Goal: Task Accomplishment & Management: Manage account settings

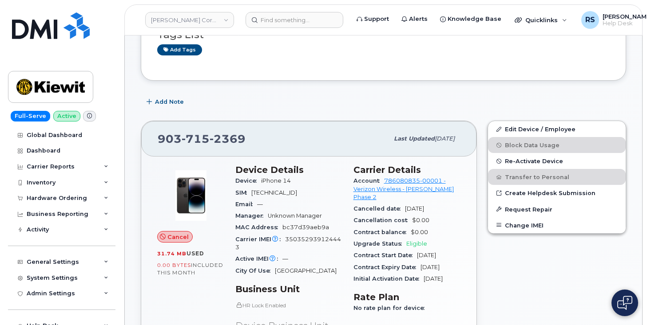
scroll to position [56, 0]
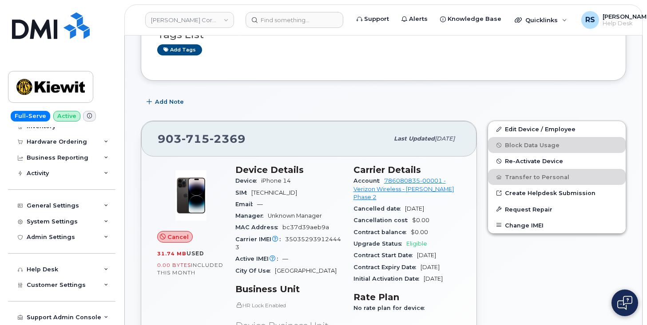
click at [4, 311] on div "Full-Serve Active Global Dashboard Dashboard Carrier Reports Monthly Billing Da…" at bounding box center [60, 162] width 120 height 325
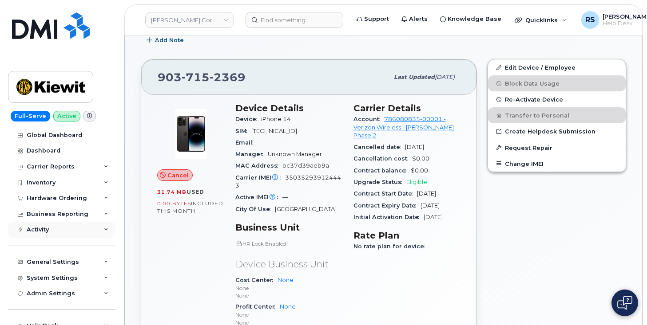
scroll to position [148, 0]
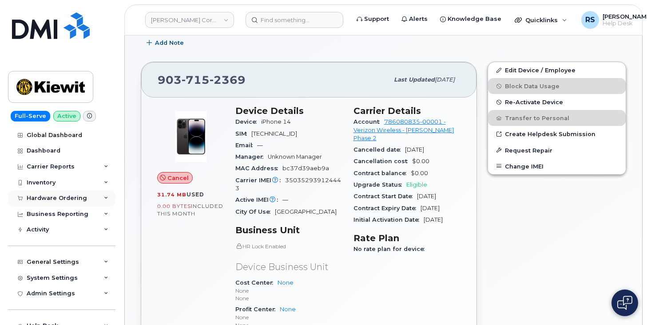
click at [53, 199] on div "Hardware Ordering" at bounding box center [57, 198] width 60 height 7
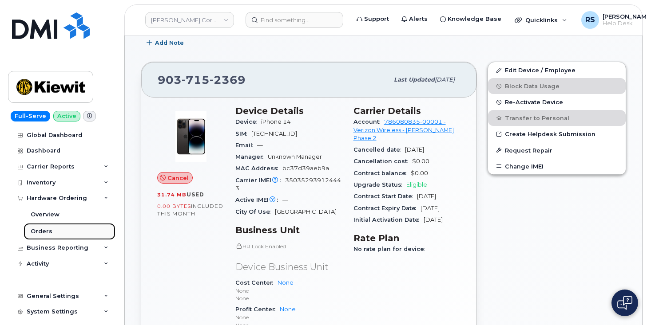
click at [43, 231] on div "Orders" at bounding box center [42, 232] width 22 height 8
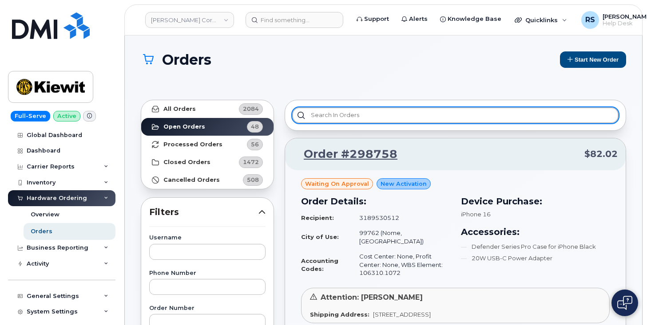
click at [323, 115] on input "text" at bounding box center [455, 115] width 326 height 16
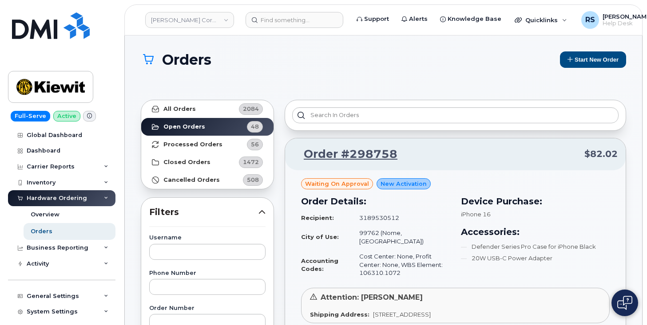
drag, startPoint x: 323, startPoint y: 115, endPoint x: 295, endPoint y: 67, distance: 55.5
click at [295, 67] on h1 "Orders" at bounding box center [346, 60] width 411 height 16
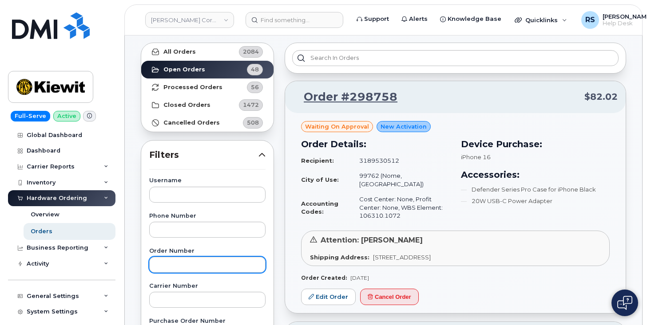
scroll to position [59, 0]
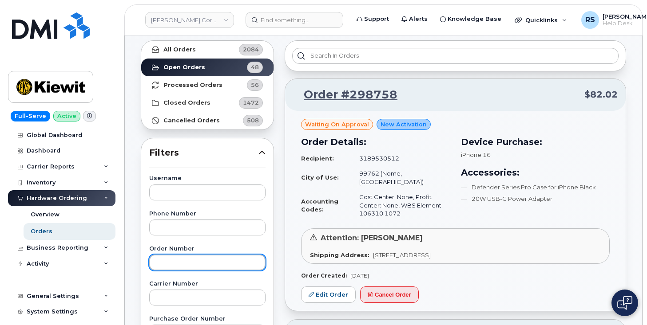
click at [159, 261] on input "text" at bounding box center [207, 263] width 116 height 16
paste input "298535"
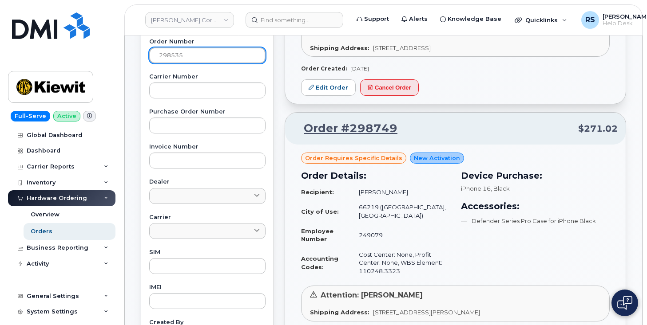
scroll to position [385, 0]
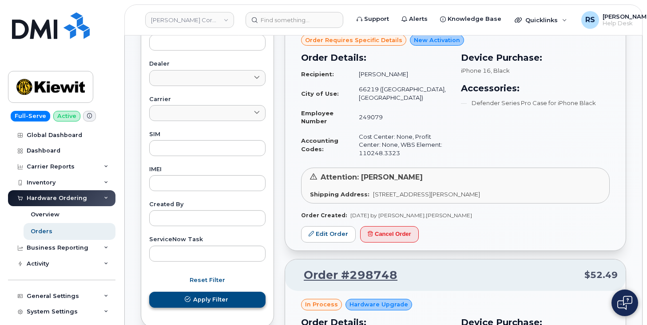
type input "298535"
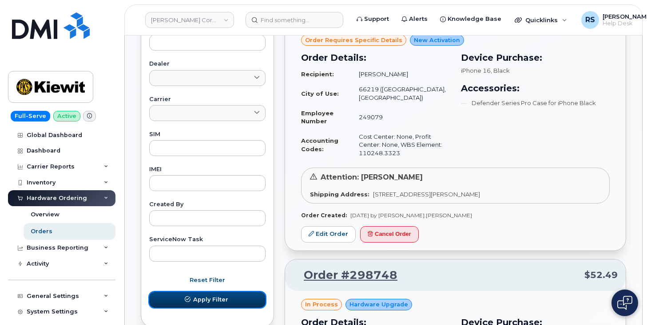
click at [224, 301] on span "Apply Filter" at bounding box center [210, 300] width 35 height 8
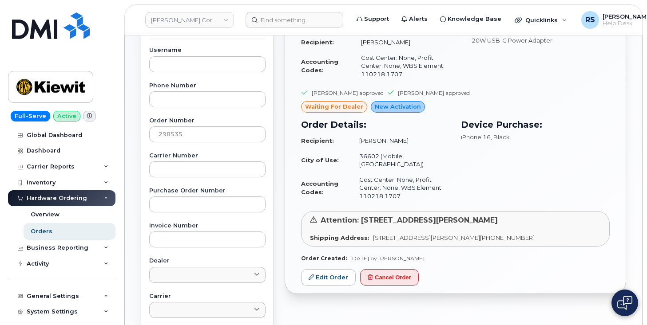
scroll to position [207, 0]
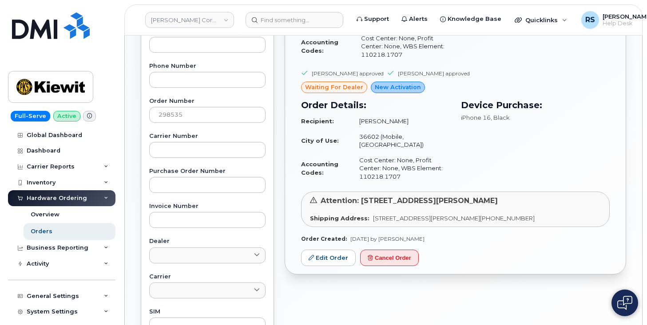
click at [387, 295] on div "Order #298535 $996.44 Charlie Johnson approved KEVIN CAHOON approved waiting fo…" at bounding box center [455, 199] width 352 height 624
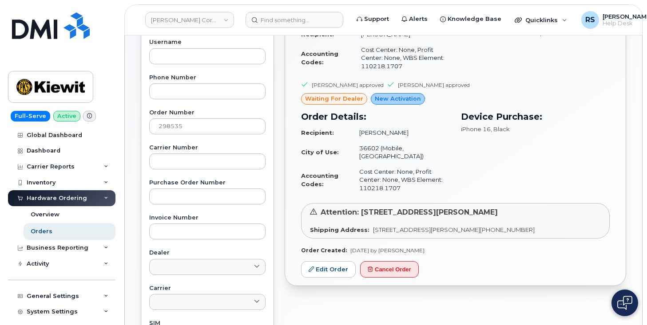
scroll to position [178, 0]
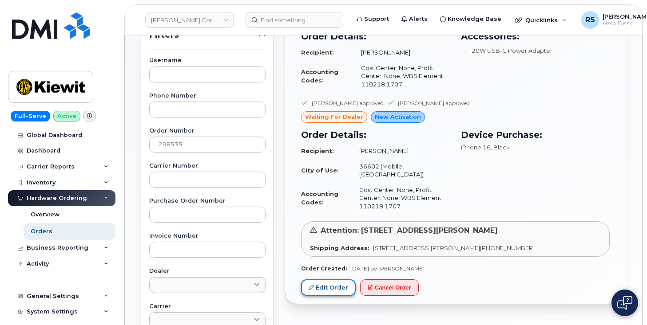
click at [324, 280] on link "Edit Order" at bounding box center [328, 288] width 55 height 16
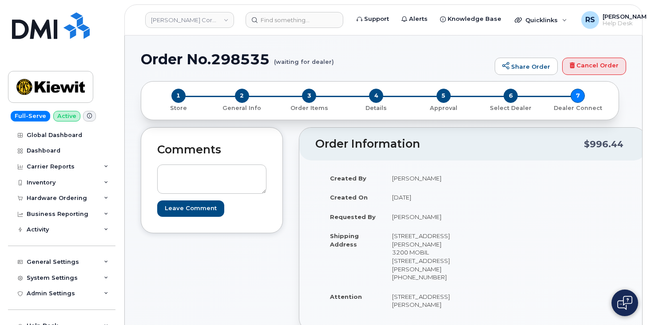
click at [473, 140] on h2 "Order Information" at bounding box center [449, 144] width 268 height 12
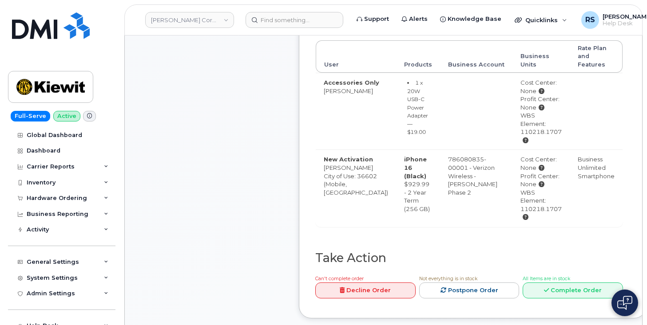
scroll to position [385, 0]
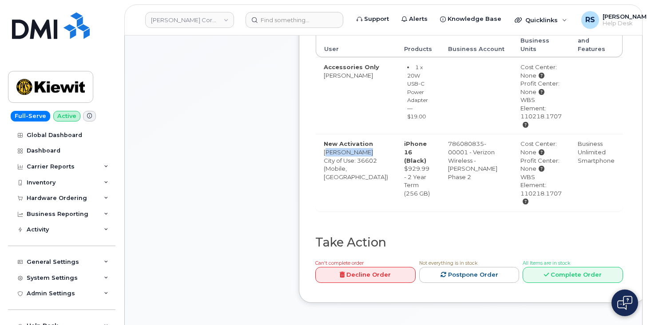
drag, startPoint x: 325, startPoint y: 151, endPoint x: 350, endPoint y: 160, distance: 27.0
click at [350, 160] on td "New Activation Trent Gordon City of Use: 36602 (Mobile, AL)" at bounding box center [356, 172] width 80 height 77
copy td "Trent Gordon"
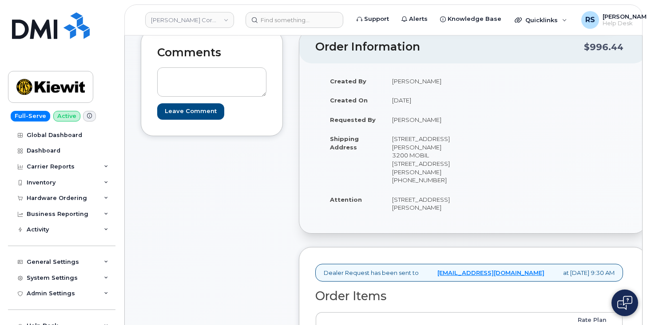
scroll to position [89, 0]
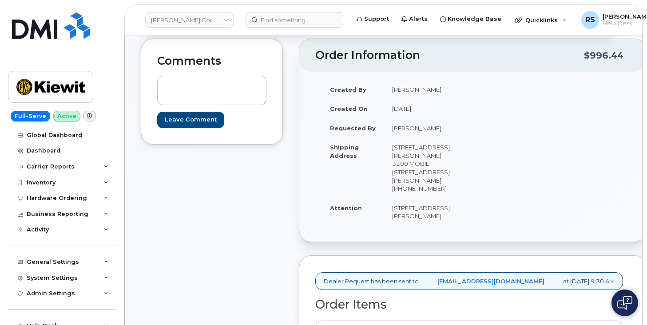
click at [400, 188] on td "107 Saint Francis St Ste 3200 MOBIL 107 Saint Francis St Ste 3200 MOBILE AL 366…" at bounding box center [425, 168] width 82 height 60
copy td "36602"
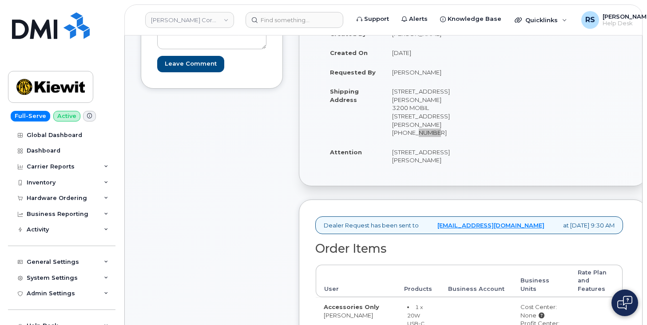
scroll to position [148, 0]
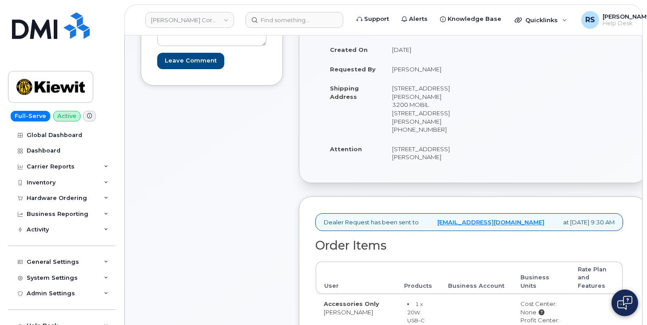
click at [400, 67] on td "Trent Gordon" at bounding box center [425, 69] width 82 height 20
copy td "Trent"
click at [426, 64] on td "Trent Gordon" at bounding box center [425, 69] width 82 height 20
click at [421, 68] on td "Trent Gordon" at bounding box center [425, 69] width 82 height 20
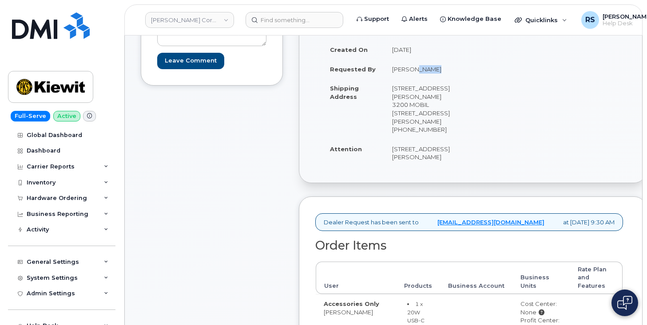
click at [421, 68] on td "Trent Gordon" at bounding box center [425, 69] width 82 height 20
copy td "Gordon"
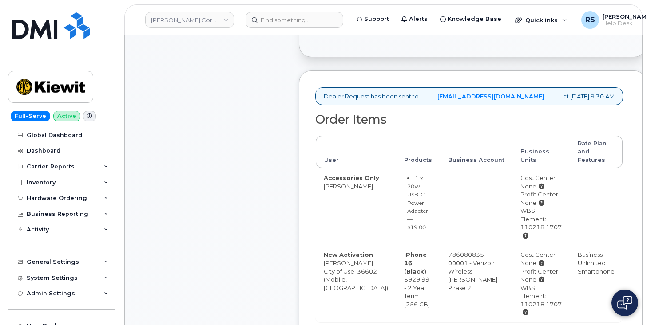
scroll to position [296, 0]
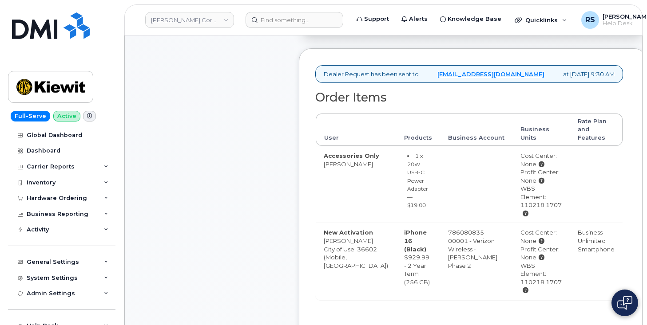
drag, startPoint x: 496, startPoint y: 265, endPoint x: 537, endPoint y: 267, distance: 41.8
click at [537, 267] on div "WBS Element: 110218.1707" at bounding box center [540, 278] width 41 height 33
copy div "110218.1707"
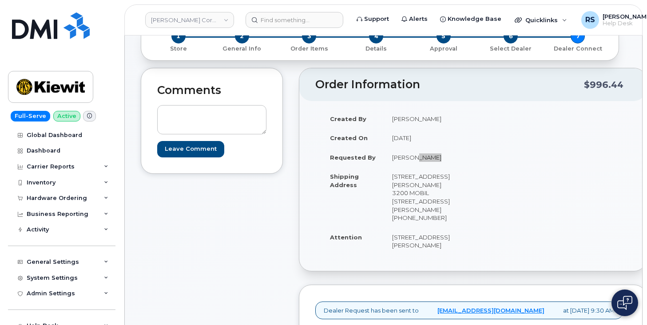
scroll to position [59, 0]
drag, startPoint x: 393, startPoint y: 158, endPoint x: 438, endPoint y: 160, distance: 44.9
click at [438, 160] on td "Trent Gordon" at bounding box center [425, 158] width 82 height 20
copy td "Trent Gordon"
click at [7, 318] on div "Full-Serve Active Global Dashboard Dashboard Carrier Reports Monthly Billing Da…" at bounding box center [60, 162] width 120 height 325
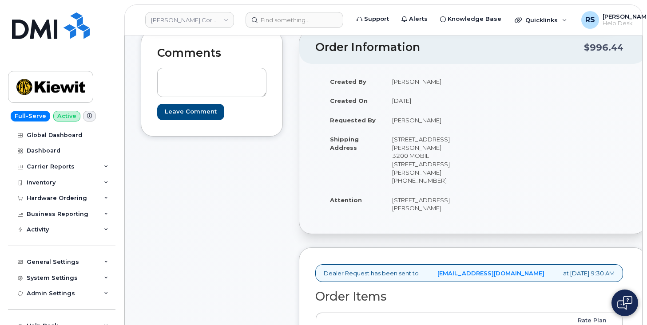
scroll to position [118, 0]
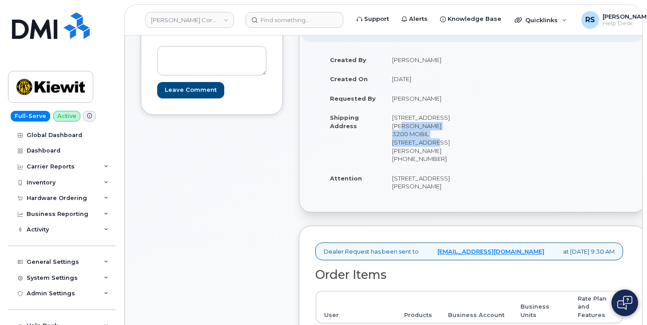
drag, startPoint x: 393, startPoint y: 126, endPoint x: 448, endPoint y: 134, distance: 55.2
click at [448, 134] on td "107 Saint Francis St Ste 3200 MOBIL 107 Saint Francis St Ste 3200 MOBILE AL 366…" at bounding box center [425, 138] width 82 height 60
click at [522, 155] on div "Created By Travis Tedesco Created On August 19, 2025 Requested By Trent Gordon …" at bounding box center [472, 127] width 315 height 154
drag, startPoint x: 392, startPoint y: 133, endPoint x: 399, endPoint y: 141, distance: 10.7
click at [399, 141] on td "107 Saint Francis St Ste 3200 MOBIL 107 Saint Francis St Ste 3200 MOBILE AL 366…" at bounding box center [425, 138] width 82 height 60
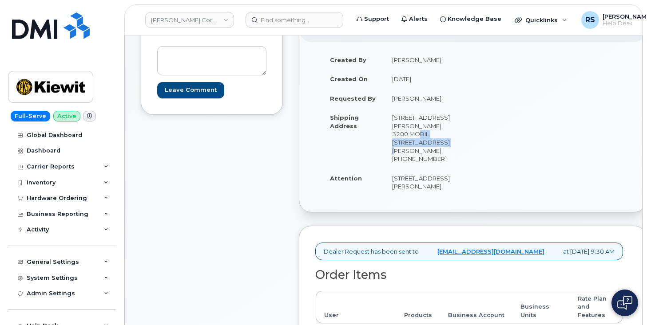
copy td "107 Saint Francis St"
drag, startPoint x: 401, startPoint y: 143, endPoint x: 428, endPoint y: 144, distance: 27.1
click at [428, 144] on td "107 Saint Francis St Ste 3200 MOBIL 107 Saint Francis St Ste 3200 MOBILE AL 366…" at bounding box center [425, 138] width 82 height 60
drag, startPoint x: 400, startPoint y: 144, endPoint x: 431, endPoint y: 143, distance: 31.1
click at [431, 143] on td "107 Saint Francis St Ste 3200 MOBIL 107 Saint Francis St Ste 3200 MOBILE AL 366…" at bounding box center [425, 138] width 82 height 60
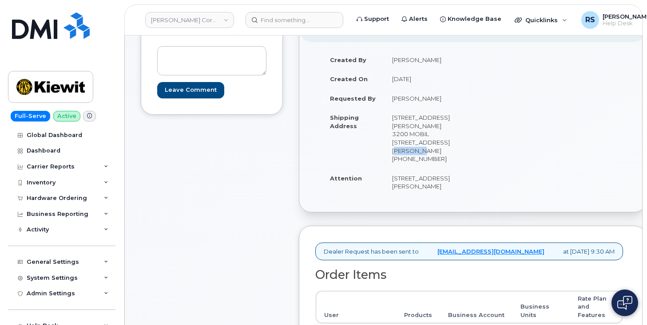
copy td "Ste 3200"
click at [404, 151] on td "107 Saint Francis St Ste 3200 MOBIL 107 Saint Francis St Ste 3200 MOBILE AL 366…" at bounding box center [425, 138] width 82 height 60
copy td "MOBILE"
click at [403, 157] on td "107 Saint Francis St Ste 3200 MOBIL 107 Saint Francis St Ste 3200 MOBILE AL 366…" at bounding box center [425, 138] width 82 height 60
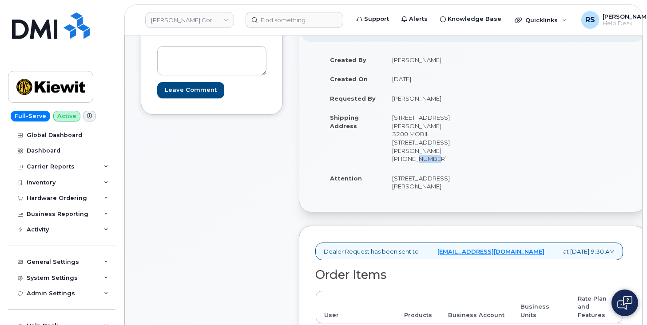
click at [403, 157] on td "107 Saint Francis St Ste 3200 MOBIL 107 Saint Francis St Ste 3200 MOBILE AL 366…" at bounding box center [425, 138] width 82 height 60
copy td "36602"
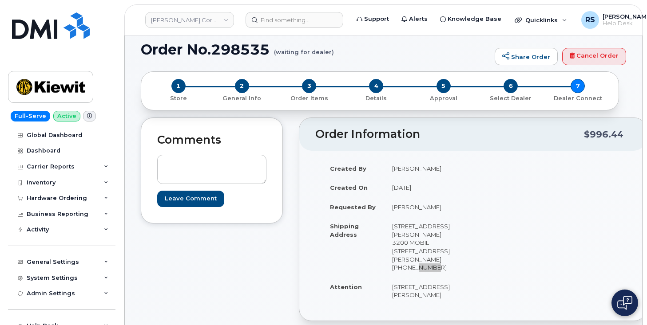
scroll to position [0, 0]
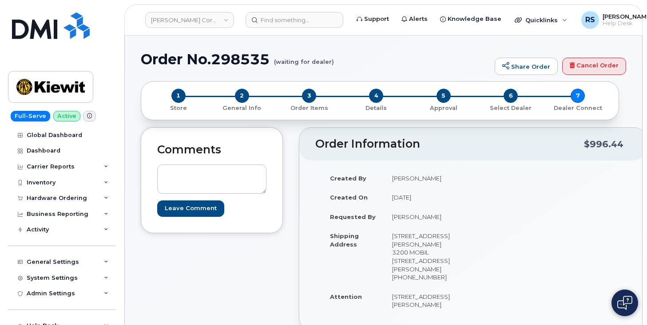
click at [236, 59] on h1 "Order No.298535 (waiting for dealer)" at bounding box center [315, 59] width 349 height 16
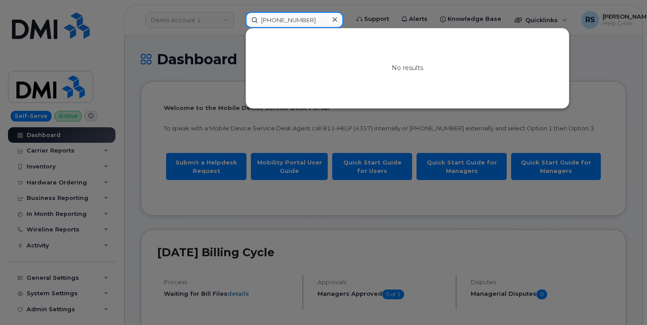
drag, startPoint x: 321, startPoint y: 20, endPoint x: 240, endPoint y: 20, distance: 81.2
click at [240, 20] on div "979-248-8112 No results" at bounding box center [294, 20] width 112 height 16
paste input "[PERSON_NAME]"
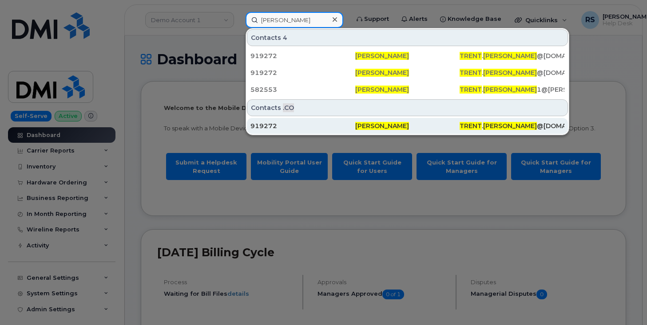
type input "[PERSON_NAME]"
click at [267, 123] on div "919272" at bounding box center [302, 126] width 105 height 9
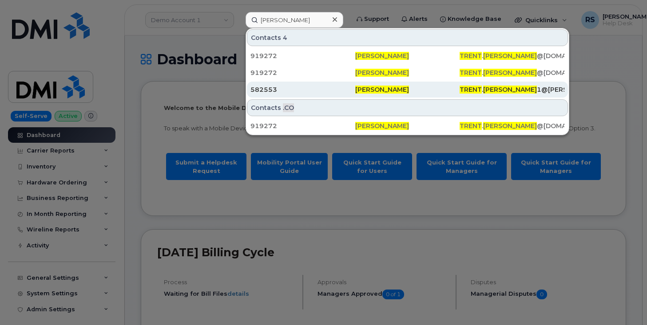
click at [268, 89] on div "582553" at bounding box center [302, 89] width 105 height 9
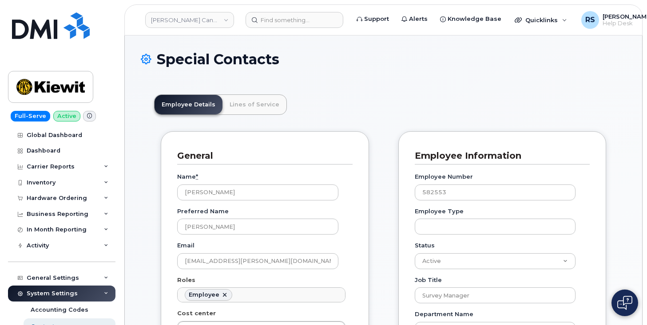
scroll to position [26, 0]
click at [341, 75] on div "Special Contacts" at bounding box center [383, 66] width 485 height 30
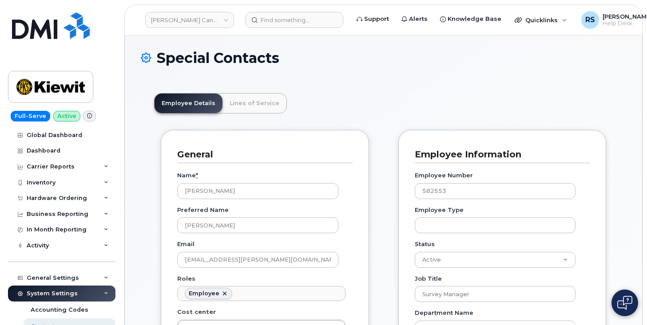
scroll to position [0, 0]
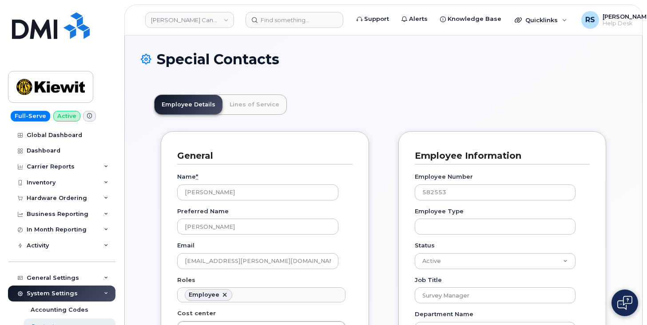
click at [399, 100] on header "Employee Details Lines of Service" at bounding box center [383, 105] width 458 height 20
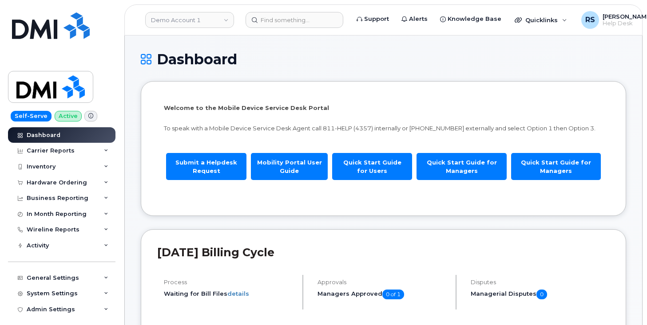
click at [343, 58] on h1 "Dashboard" at bounding box center [383, 59] width 485 height 16
click at [293, 59] on h1 "Dashboard" at bounding box center [383, 59] width 485 height 16
click at [59, 181] on div "Hardware Ordering" at bounding box center [57, 182] width 60 height 7
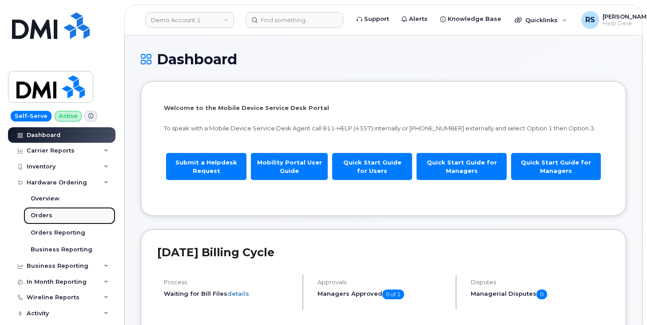
click at [43, 217] on div "Orders" at bounding box center [42, 216] width 22 height 8
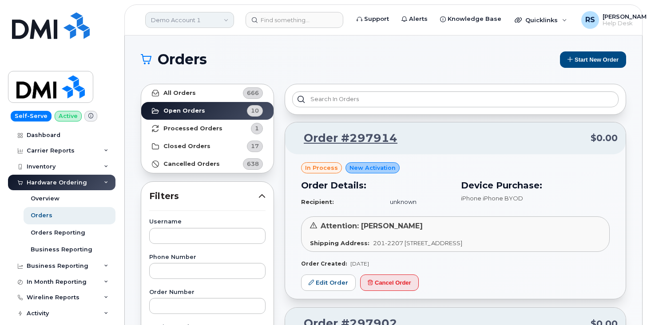
click at [225, 19] on link "Demo Account 1" at bounding box center [189, 20] width 89 height 16
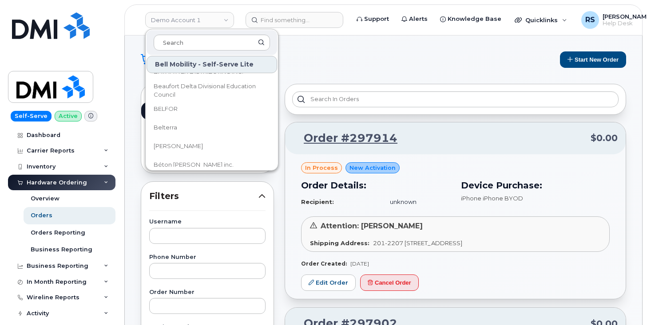
scroll to position [592, 0]
click at [178, 43] on input at bounding box center [212, 43] width 116 height 16
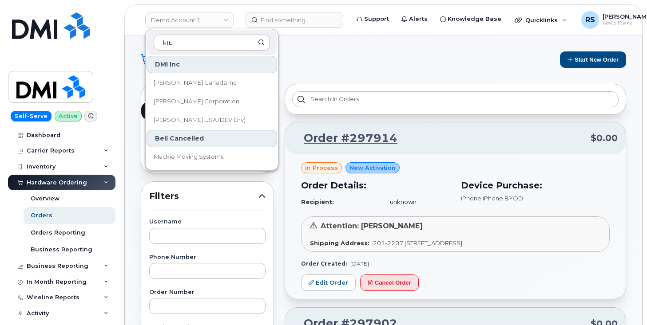
scroll to position [0, 0]
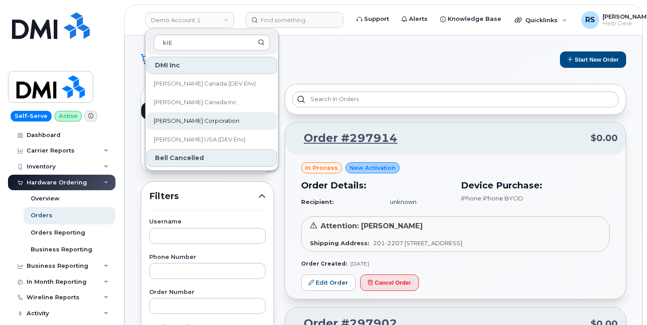
type input "kIE"
click at [190, 122] on span "[PERSON_NAME] Corporation" at bounding box center [197, 121] width 86 height 9
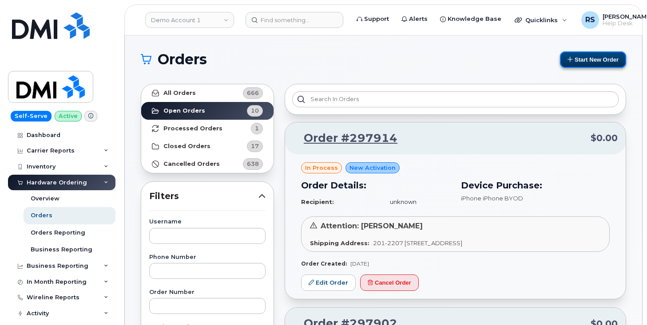
click at [580, 58] on button "Start New Order" at bounding box center [593, 59] width 66 height 16
click at [203, 20] on link "Demo Account 1" at bounding box center [189, 20] width 89 height 16
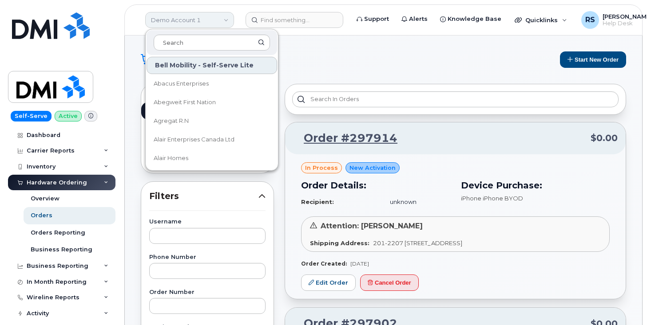
click at [164, 20] on link "Demo Account 1" at bounding box center [189, 20] width 89 height 16
click at [170, 43] on input at bounding box center [212, 43] width 116 height 16
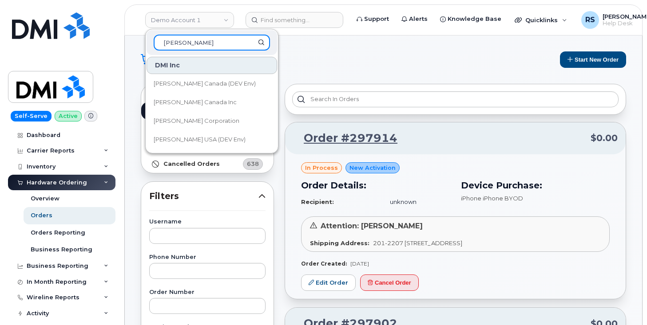
type input "KIEWIT"
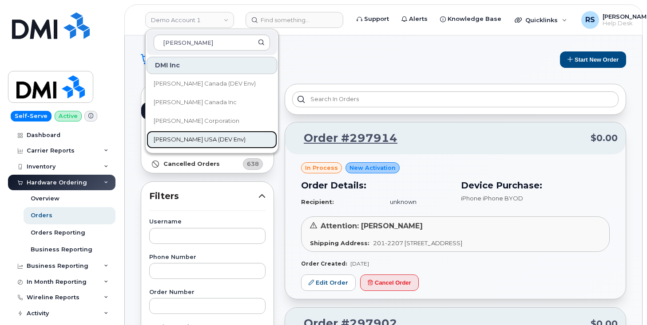
click at [187, 140] on span "Kiewit USA (DEV Env)" at bounding box center [200, 139] width 92 height 9
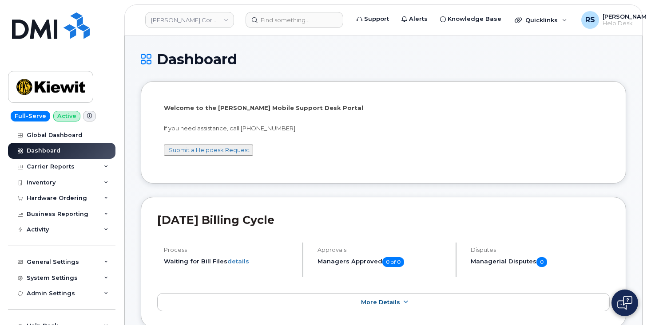
click at [370, 64] on h1 "Dashboard" at bounding box center [383, 59] width 485 height 16
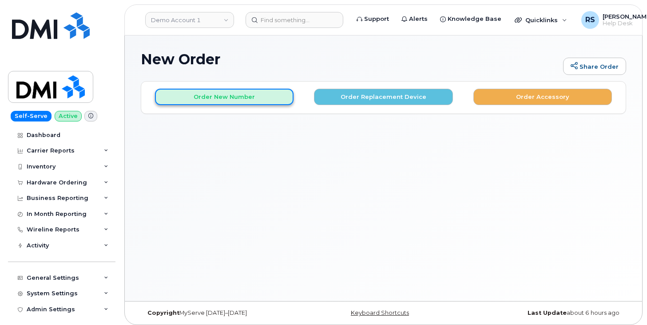
click at [228, 99] on button "Order New Number" at bounding box center [224, 97] width 138 height 16
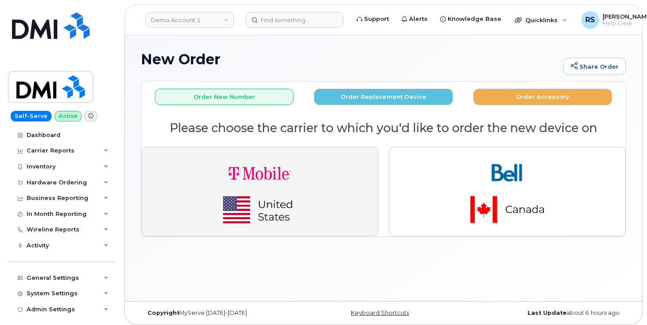
click at [242, 207] on img "button" at bounding box center [259, 191] width 124 height 75
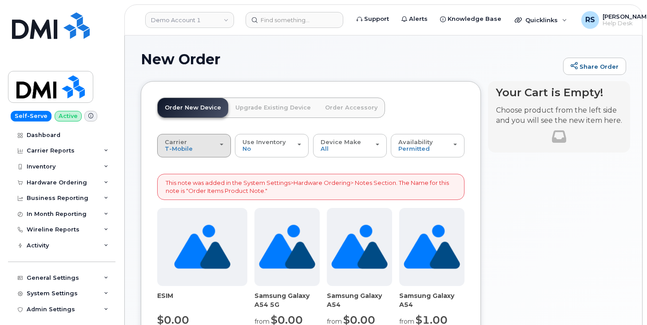
click at [224, 145] on button "Carrier T-Mobile Bell" at bounding box center [194, 145] width 74 height 23
click at [308, 58] on h1 "New Order" at bounding box center [350, 59] width 418 height 16
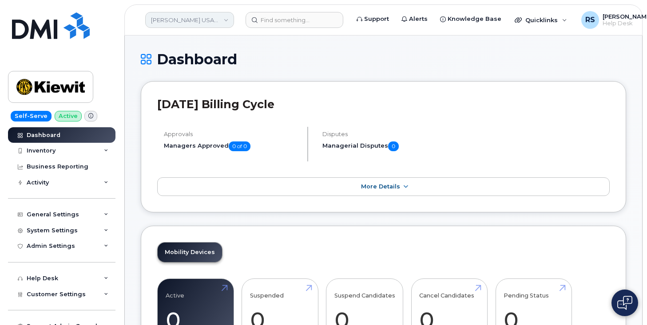
click at [225, 18] on link "[PERSON_NAME] USA (DEV Env)" at bounding box center [189, 20] width 89 height 16
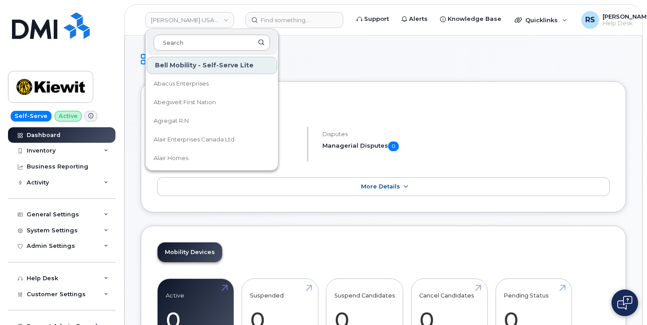
click at [177, 37] on input at bounding box center [212, 43] width 116 height 16
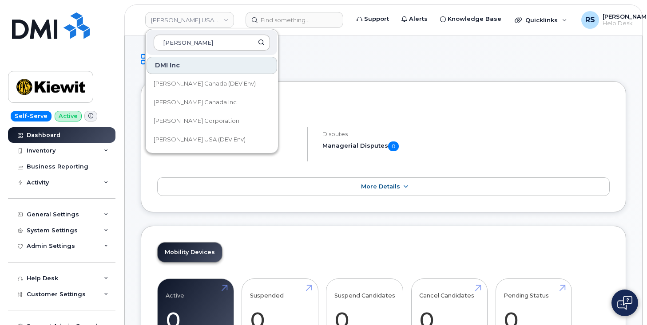
click at [195, 45] on input "[PERSON_NAME]" at bounding box center [212, 43] width 116 height 16
type input "[PERSON_NAME]"
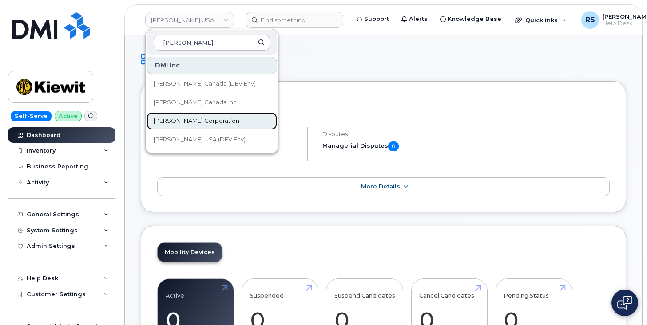
click at [185, 119] on span "[PERSON_NAME] Corporation" at bounding box center [197, 121] width 86 height 9
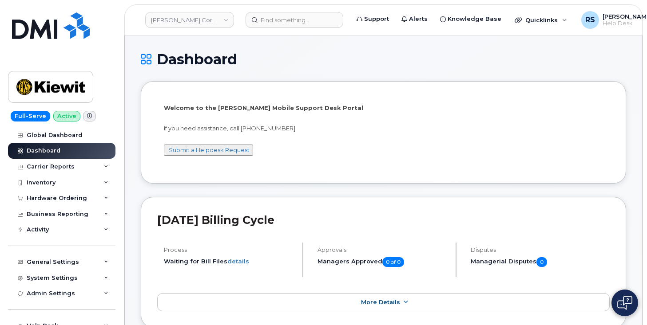
click at [532, 60] on h1 "Dashboard" at bounding box center [383, 59] width 485 height 16
click at [67, 201] on div "Hardware Ordering" at bounding box center [57, 198] width 60 height 7
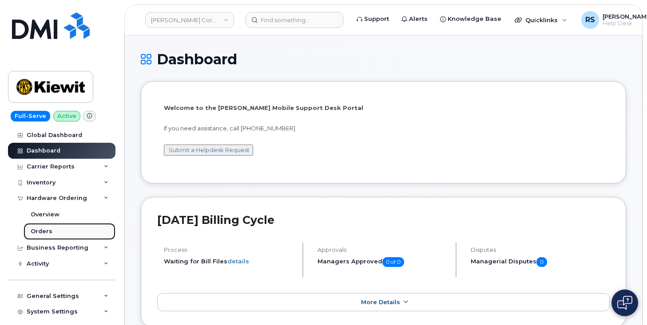
click at [49, 228] on div "Orders" at bounding box center [42, 232] width 22 height 8
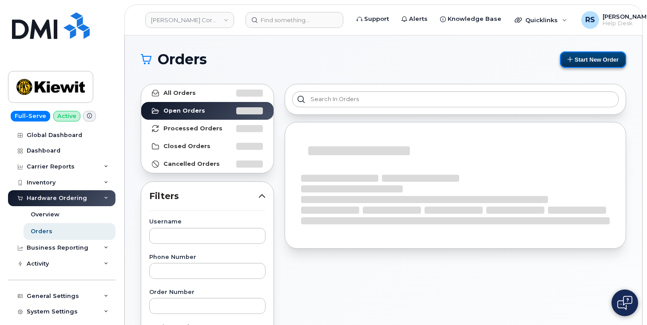
click at [584, 56] on button "Start New Order" at bounding box center [593, 59] width 66 height 16
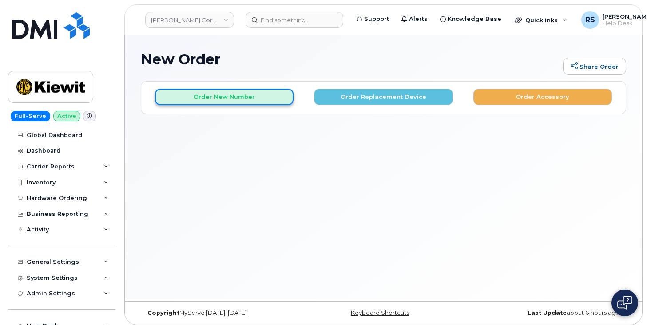
click at [232, 97] on button "Order New Number" at bounding box center [224, 97] width 138 height 16
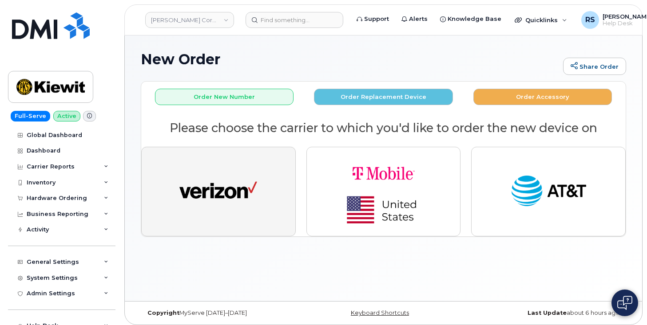
click at [227, 191] on img "button" at bounding box center [218, 192] width 78 height 40
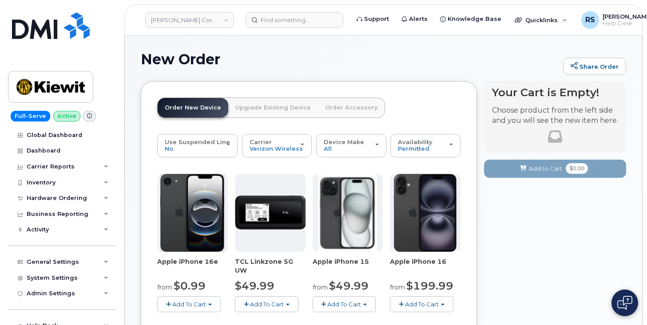
scroll to position [59, 0]
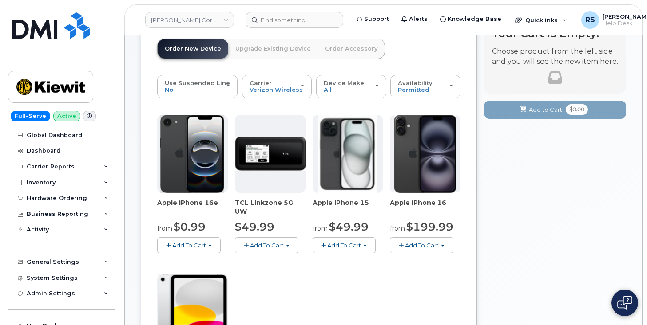
click at [418, 245] on span "Add To Cart" at bounding box center [422, 245] width 34 height 7
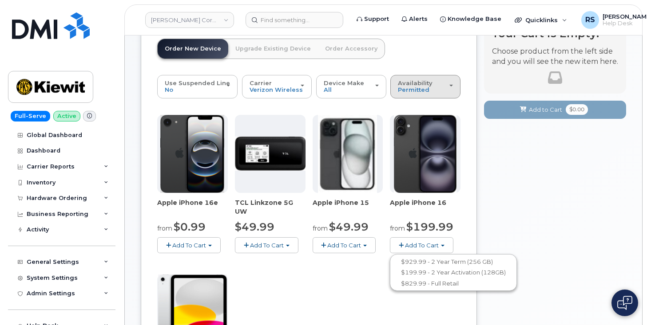
click at [421, 86] on span "Availability" at bounding box center [415, 82] width 35 height 7
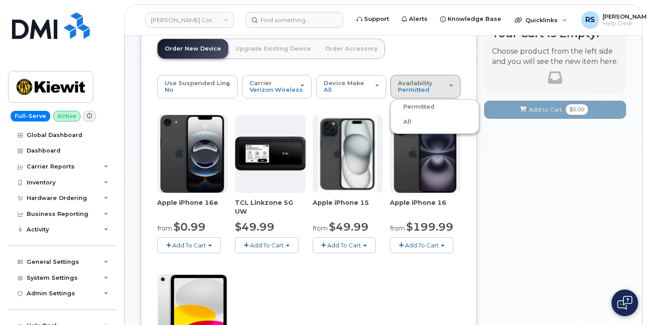
click at [410, 125] on div "All" at bounding box center [434, 122] width 84 height 11
click at [409, 86] on span "Availability" at bounding box center [415, 82] width 35 height 7
click at [403, 124] on label "All" at bounding box center [401, 122] width 19 height 11
click at [0, 0] on input "All" at bounding box center [0, 0] width 0 height 0
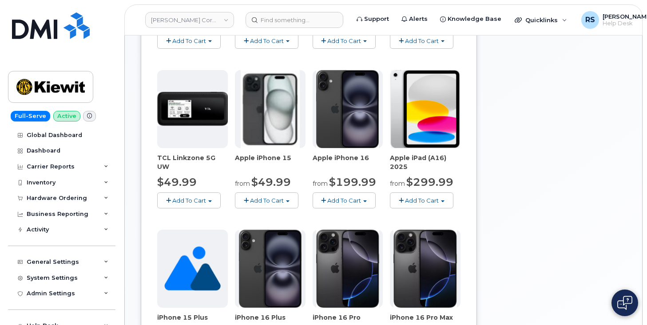
scroll to position [265, 0]
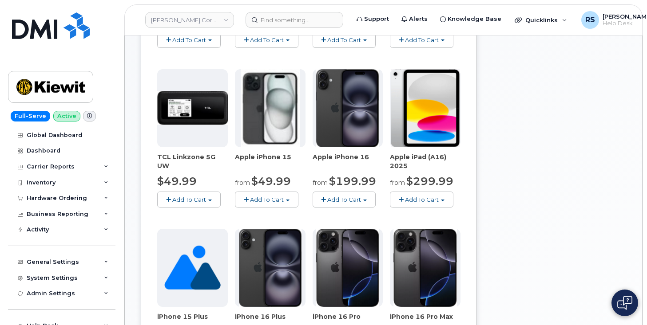
click at [365, 199] on button "Add To Cart" at bounding box center [343, 200] width 63 height 16
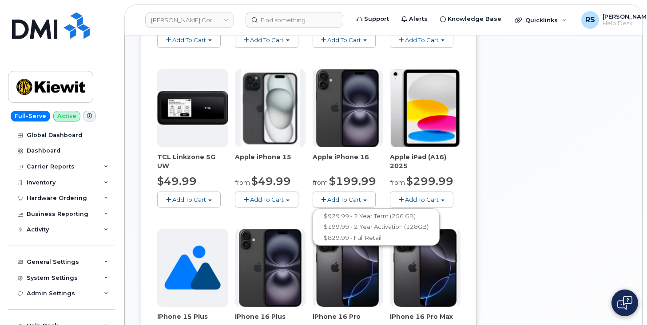
click at [546, 199] on div "Your Cart is Empty! Choose product from the left side and you will see the new …" at bounding box center [555, 267] width 142 height 900
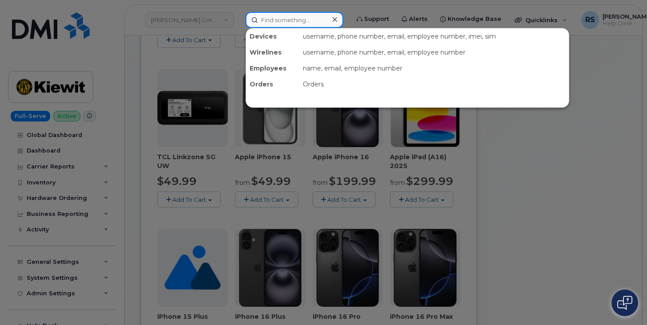
click at [272, 21] on input at bounding box center [294, 20] width 98 height 16
paste input "Trent Gordon"
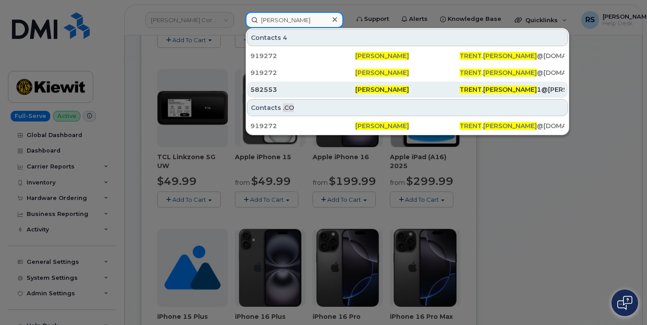
type input "Trent Gordon"
click at [268, 86] on div "582553" at bounding box center [302, 89] width 105 height 9
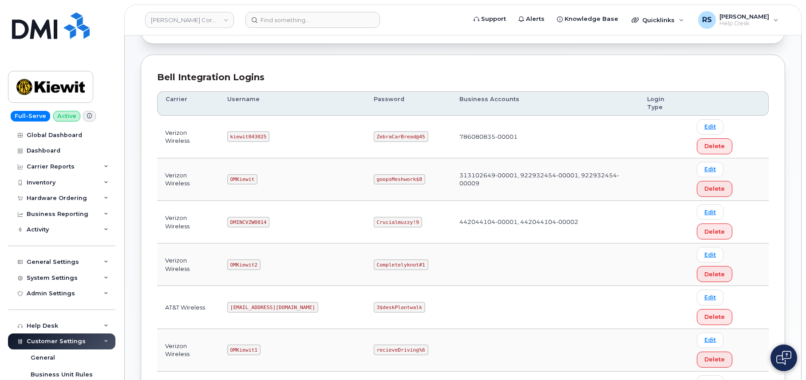
scroll to position [89, 0]
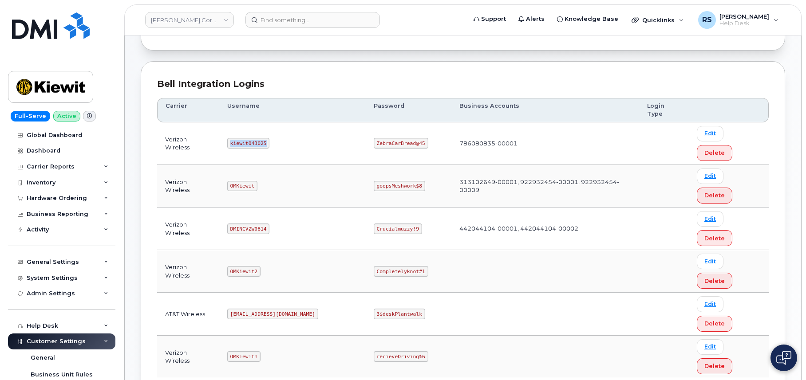
drag, startPoint x: 235, startPoint y: 124, endPoint x: 275, endPoint y: 128, distance: 39.7
click at [275, 128] on td "kiewit043025" at bounding box center [292, 143] width 146 height 43
copy code "kiewit043025"
drag, startPoint x: 346, startPoint y: 121, endPoint x: 403, endPoint y: 133, distance: 58.4
click at [403, 133] on td "ZebraCarBread@45" at bounding box center [409, 143] width 86 height 43
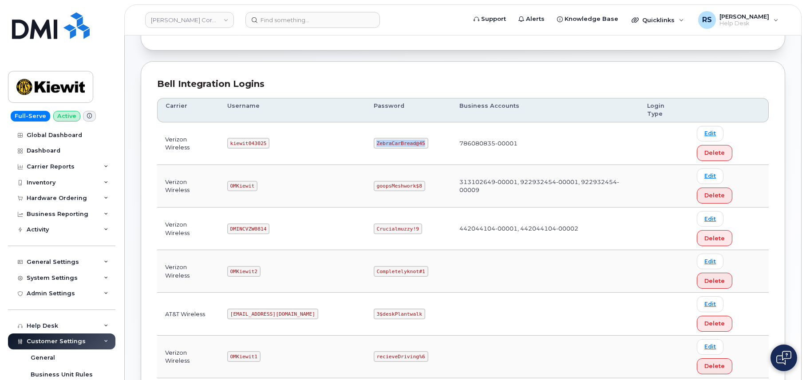
copy code "ZebraCarBread@45"
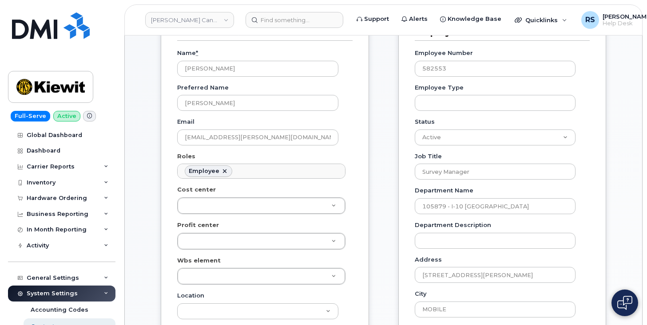
scroll to position [59, 0]
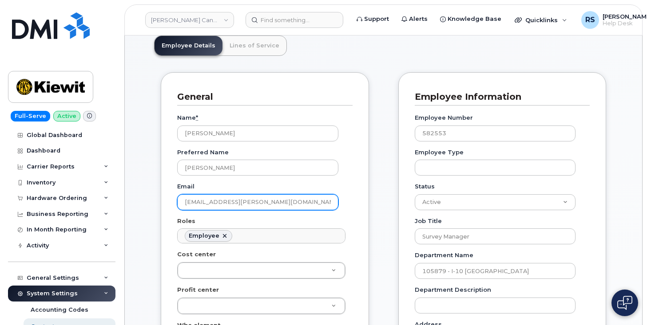
drag, startPoint x: 288, startPoint y: 201, endPoint x: 178, endPoint y: 201, distance: 109.2
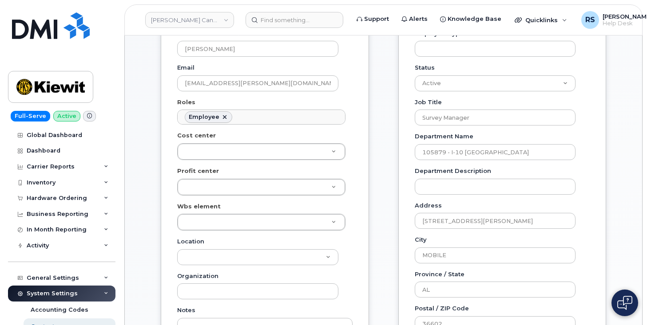
scroll to position [178, 0]
